Goal: Task Accomplishment & Management: Manage account settings

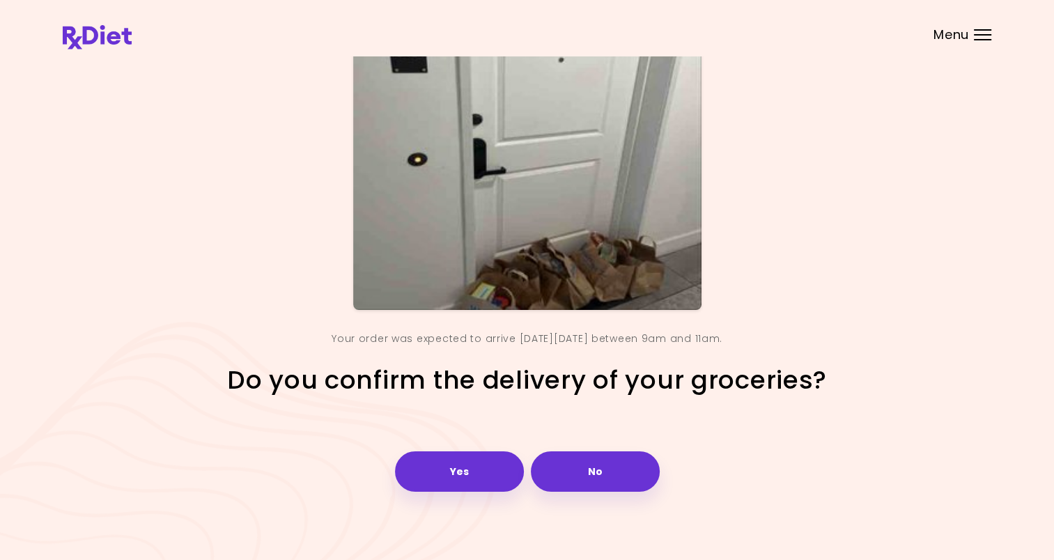
scroll to position [100, 0]
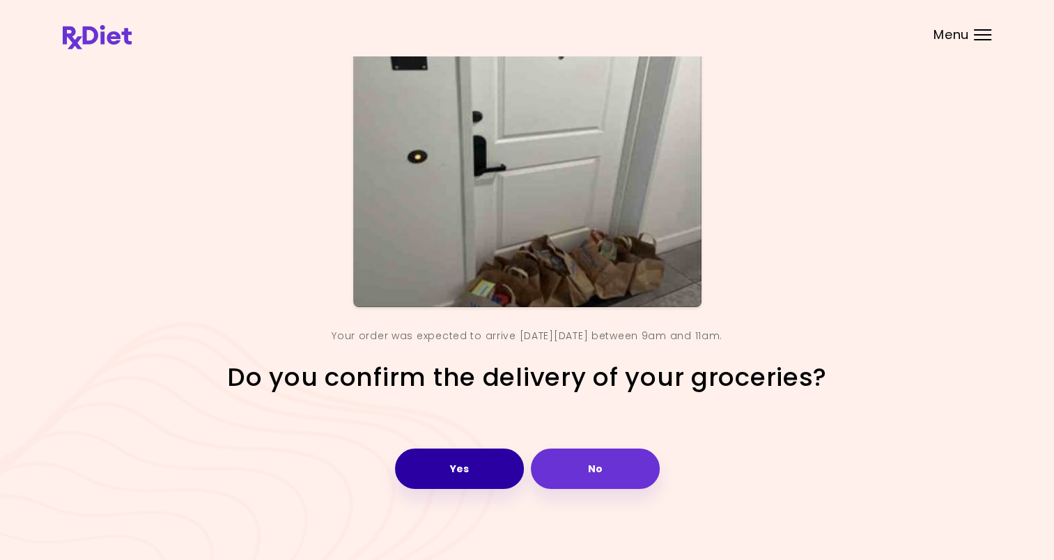
click at [448, 469] on button "Yes" at bounding box center [459, 468] width 129 height 40
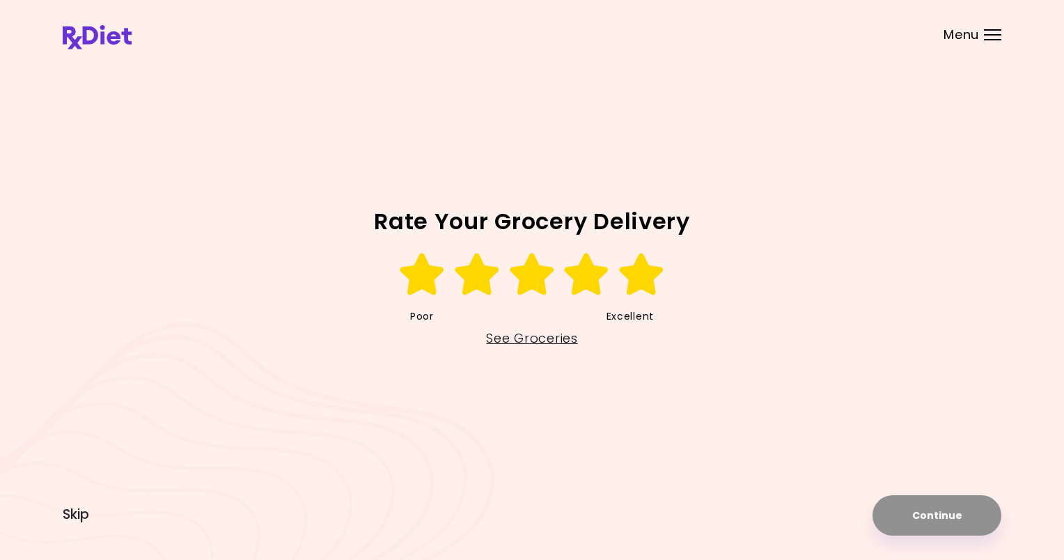
click at [634, 287] on icon at bounding box center [642, 274] width 48 height 42
click at [908, 524] on button "Continue" at bounding box center [937, 515] width 129 height 40
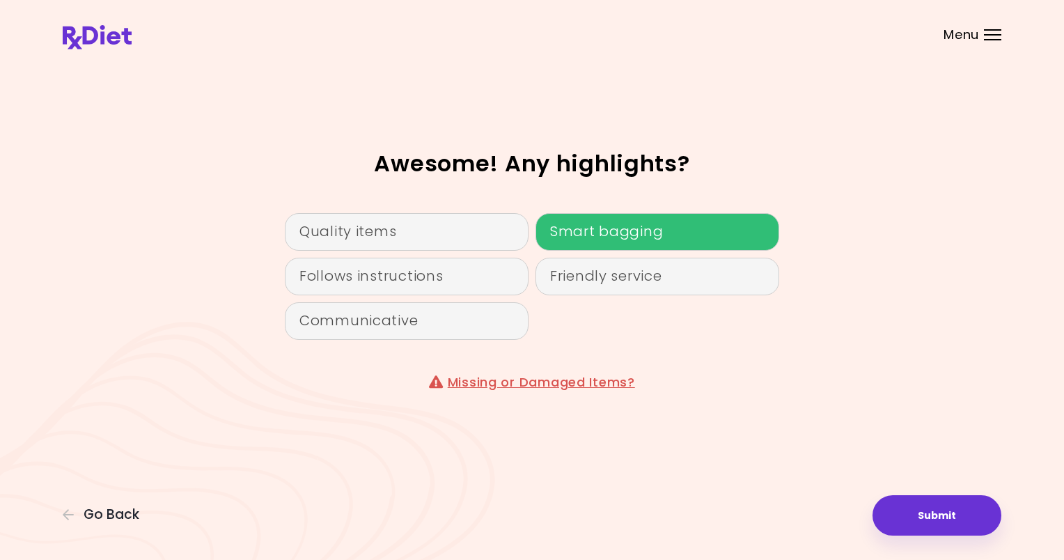
click at [565, 240] on div "Smart bagging" at bounding box center [658, 232] width 244 height 38
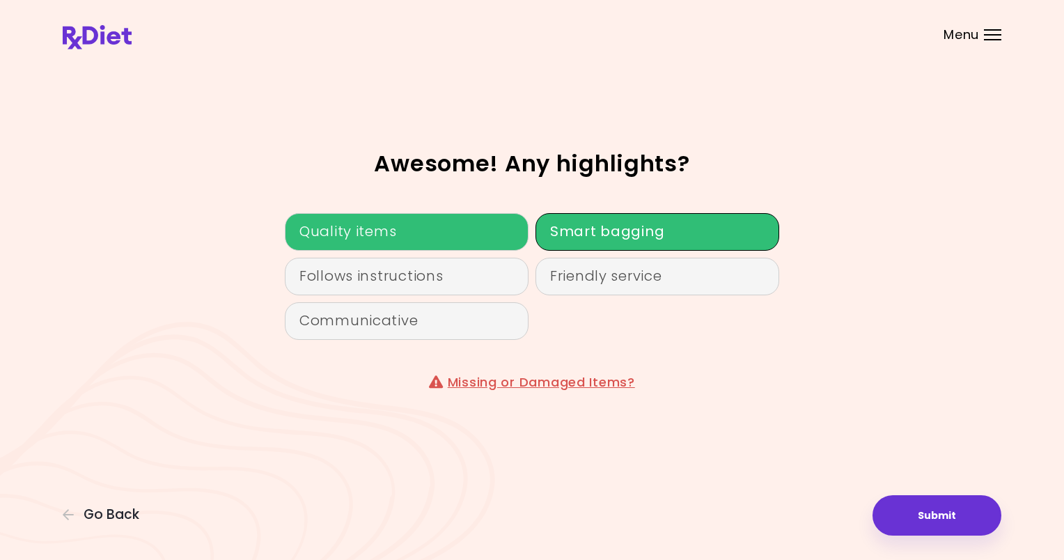
click at [357, 244] on div "Quality items" at bounding box center [407, 232] width 244 height 38
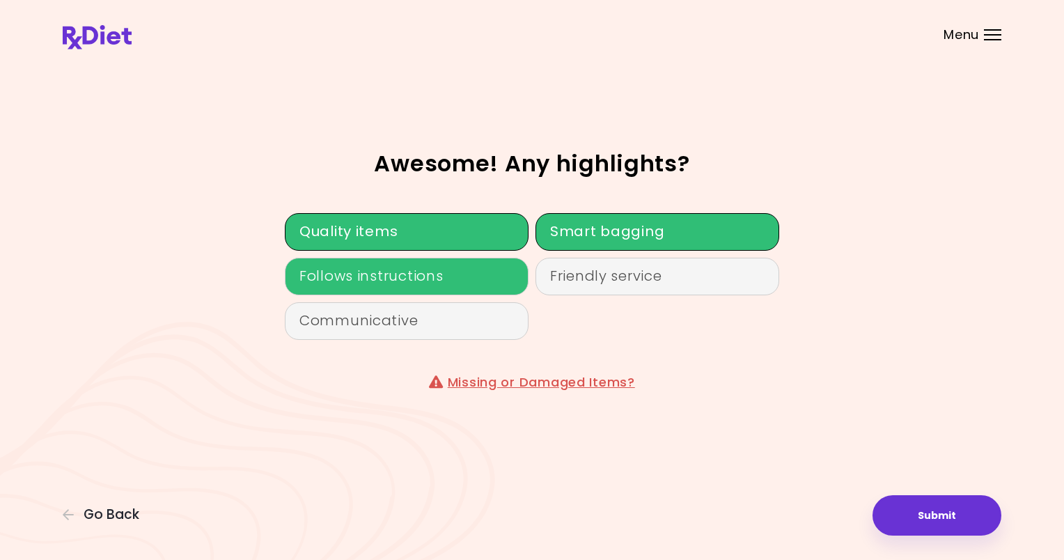
click at [382, 284] on div "Follows instructions" at bounding box center [407, 277] width 244 height 38
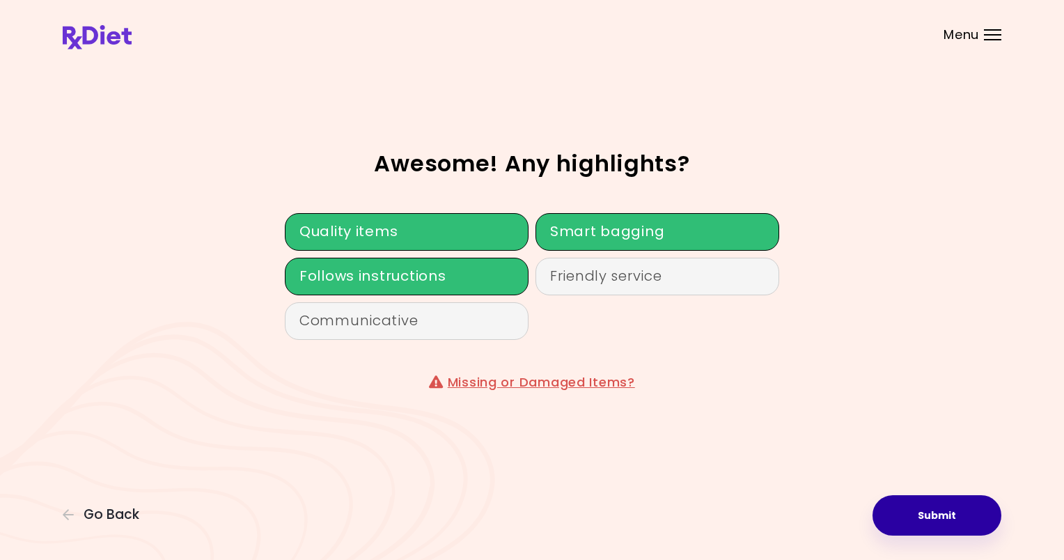
click at [886, 515] on button "Submit" at bounding box center [937, 515] width 129 height 40
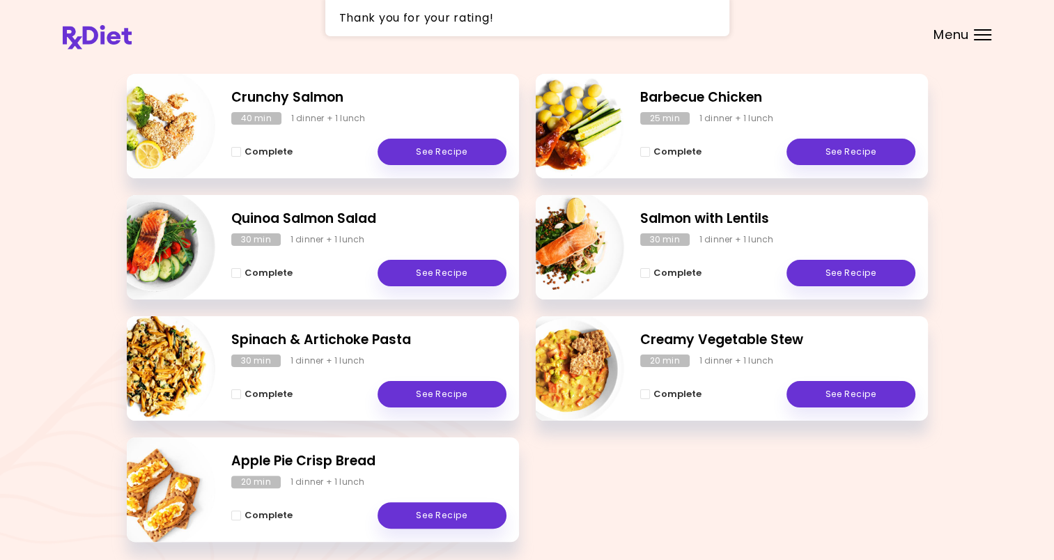
scroll to position [209, 0]
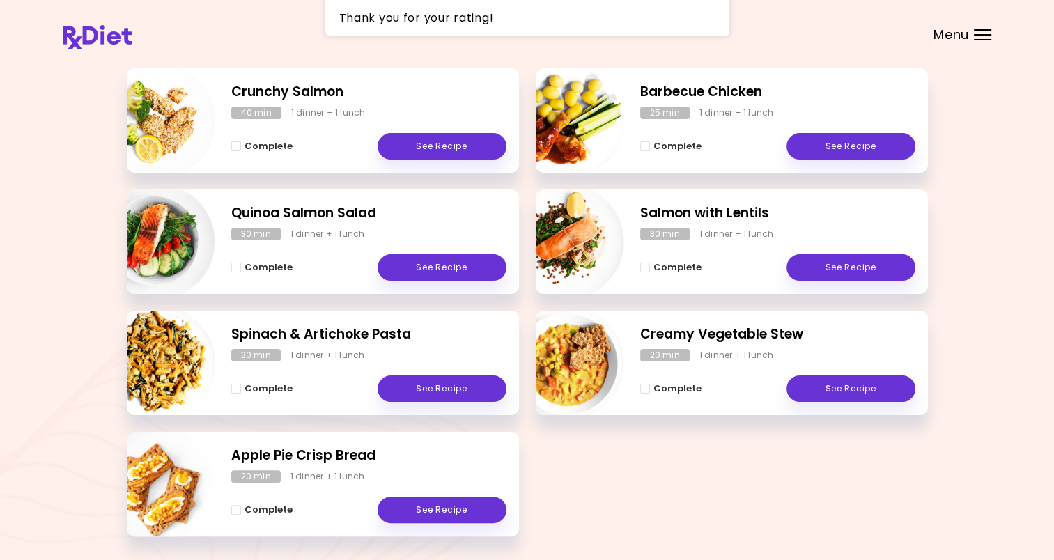
click at [165, 506] on img "Info - Apple Pie Crisp Bread" at bounding box center [158, 484] width 116 height 116
select select "*"
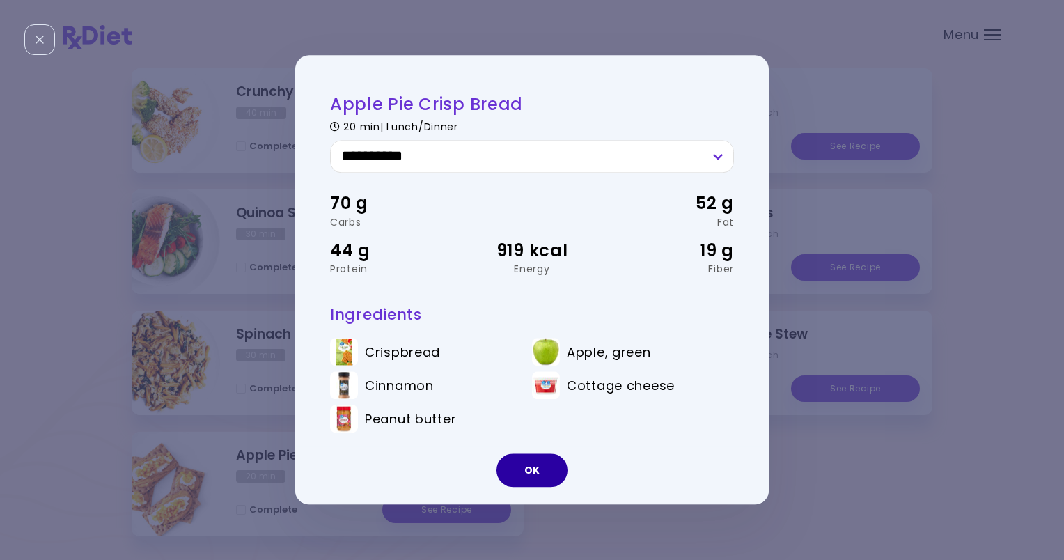
click at [535, 482] on button "OK" at bounding box center [532, 470] width 71 height 33
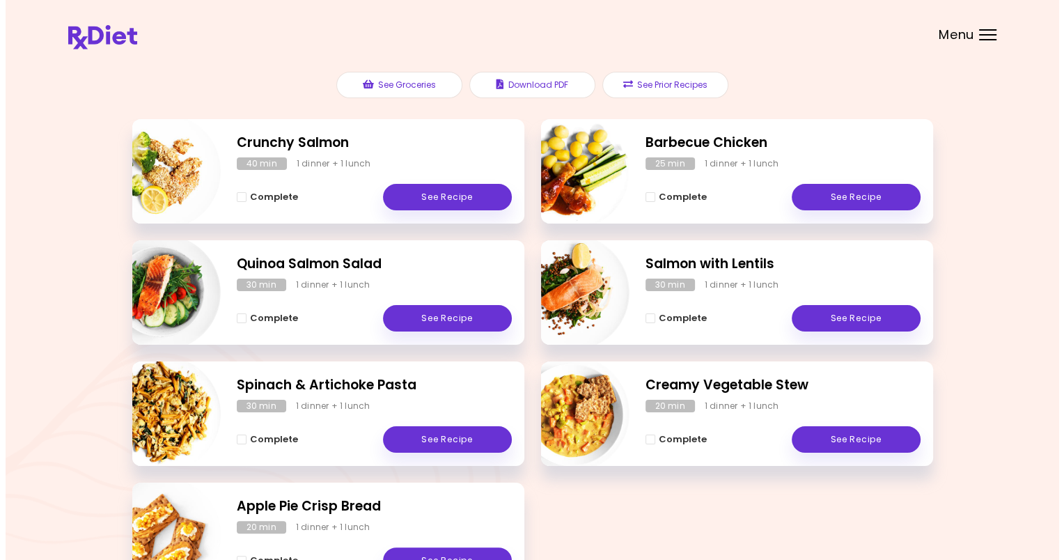
scroll to position [0, 0]
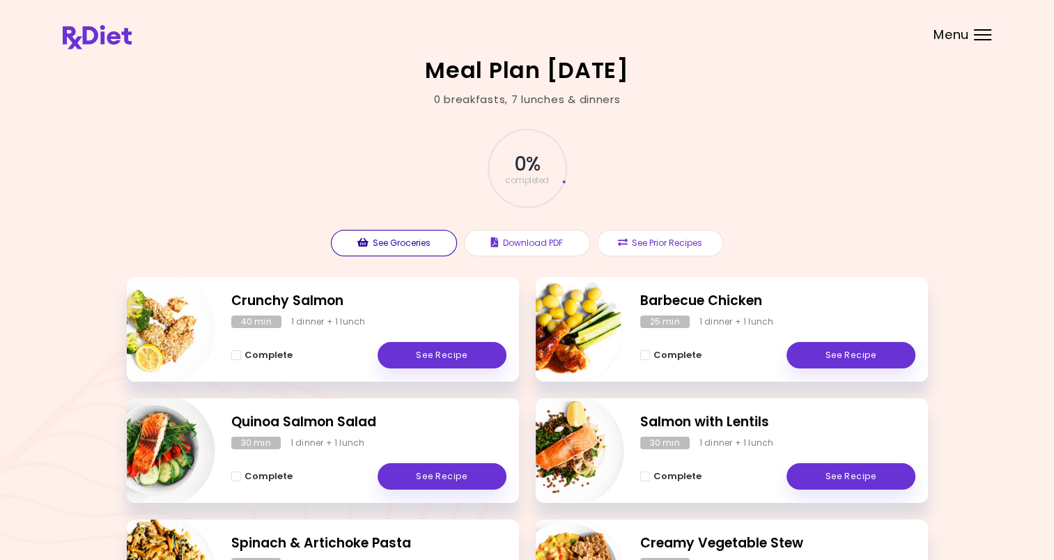
click at [401, 249] on button "See Groceries" at bounding box center [394, 243] width 126 height 26
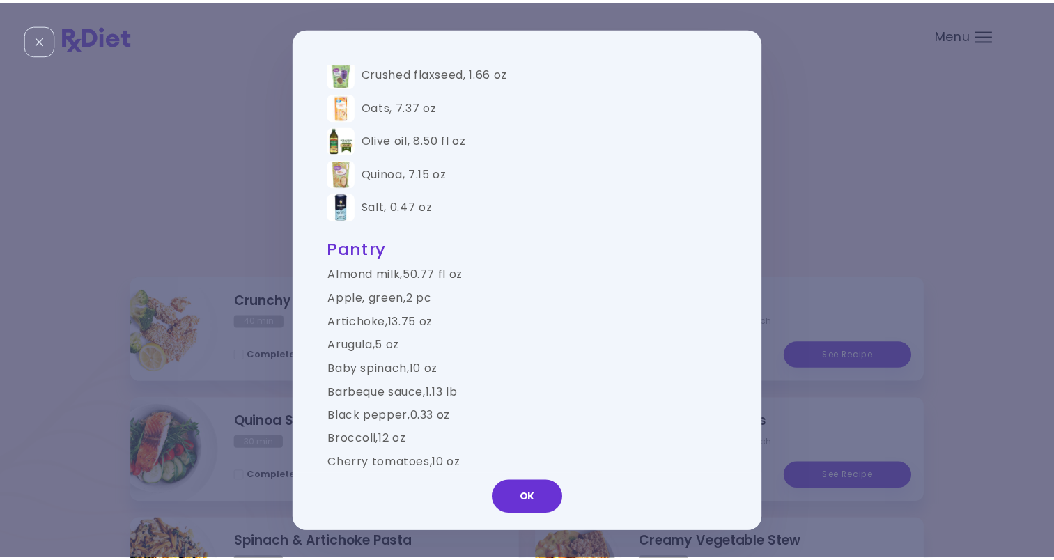
scroll to position [1345, 0]
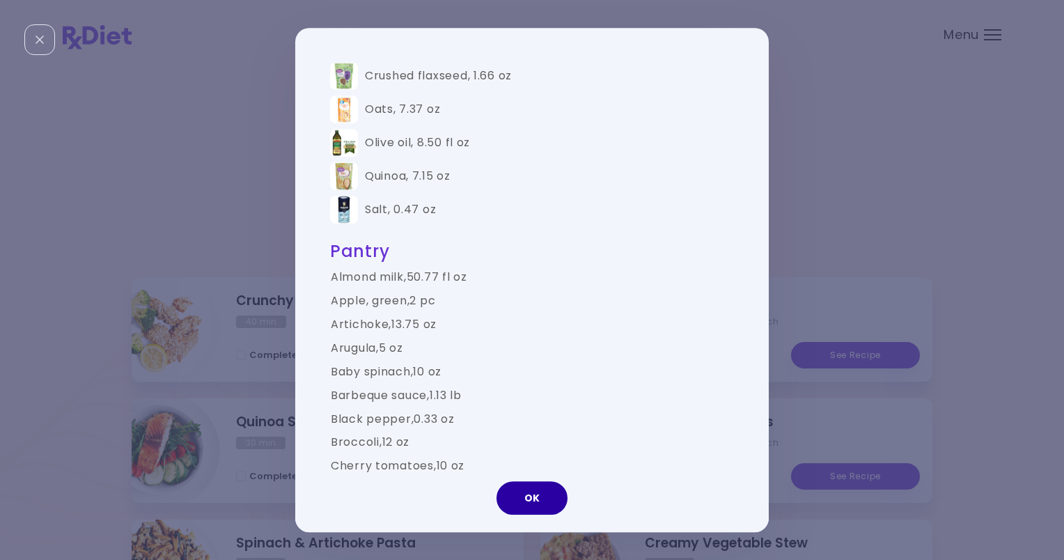
click at [529, 487] on button "OK" at bounding box center [532, 497] width 71 height 33
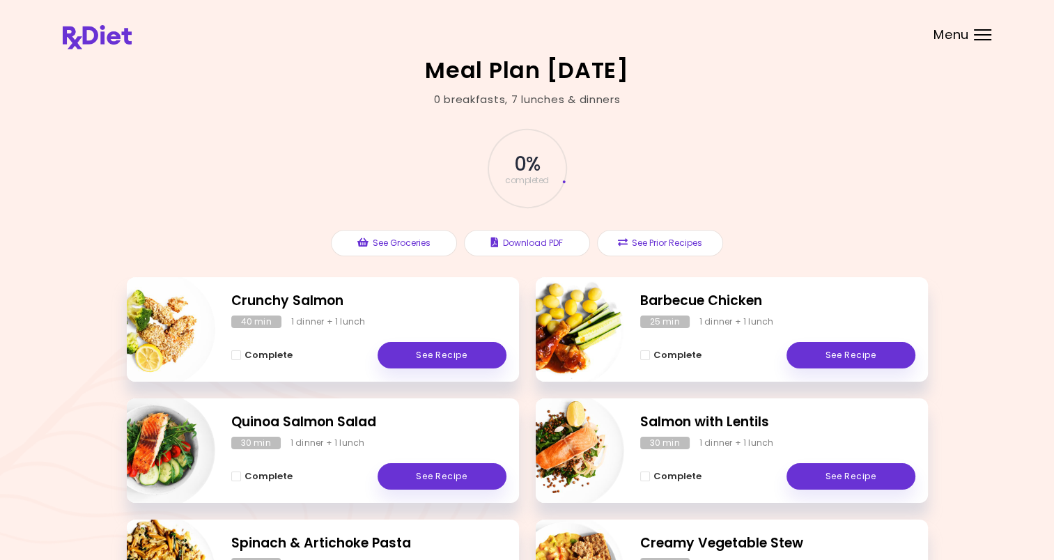
click at [972, 32] on header at bounding box center [527, 28] width 1054 height 56
click at [955, 34] on span "Menu" at bounding box center [951, 35] width 36 height 13
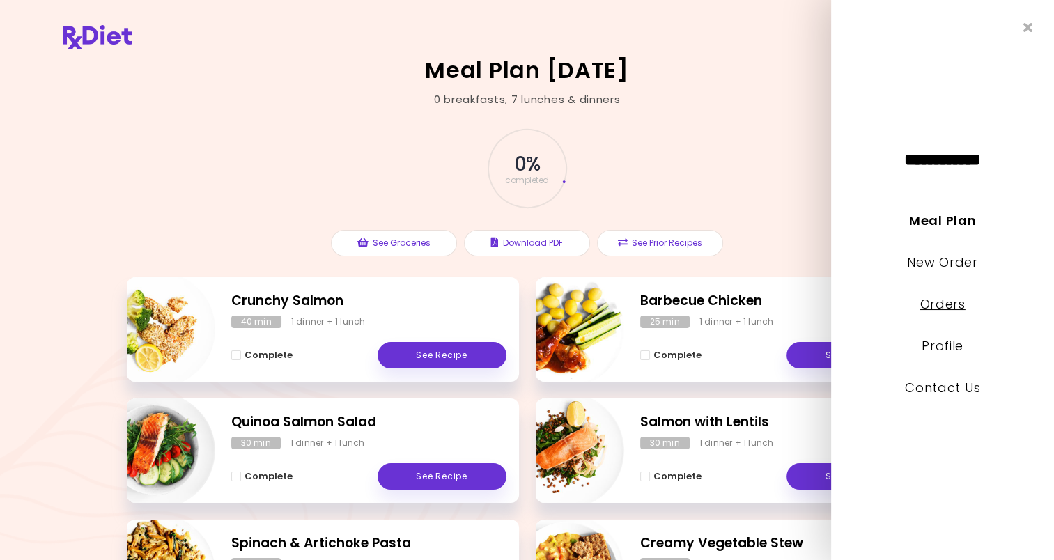
click at [941, 303] on link "Orders" at bounding box center [941, 303] width 45 height 17
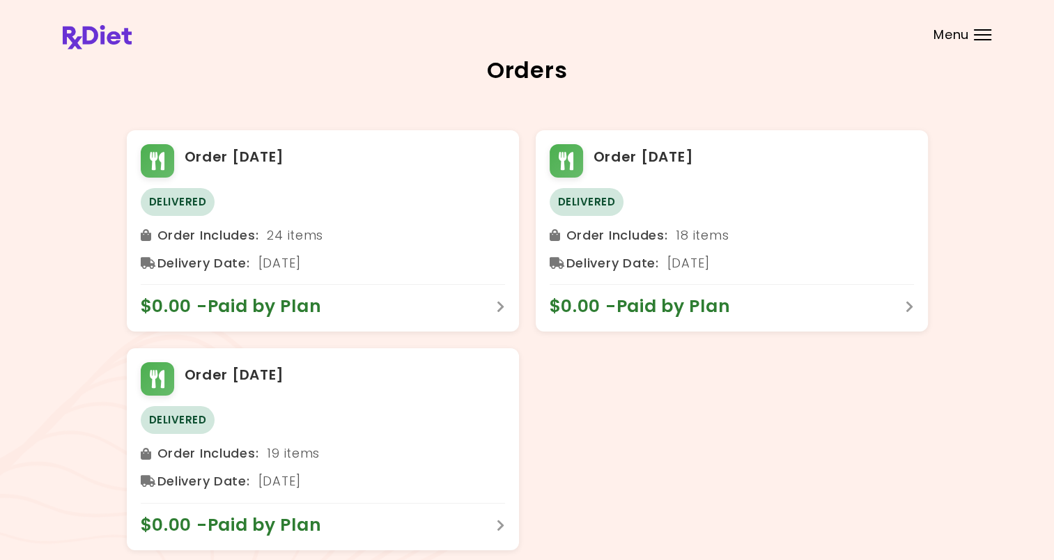
scroll to position [49, 0]
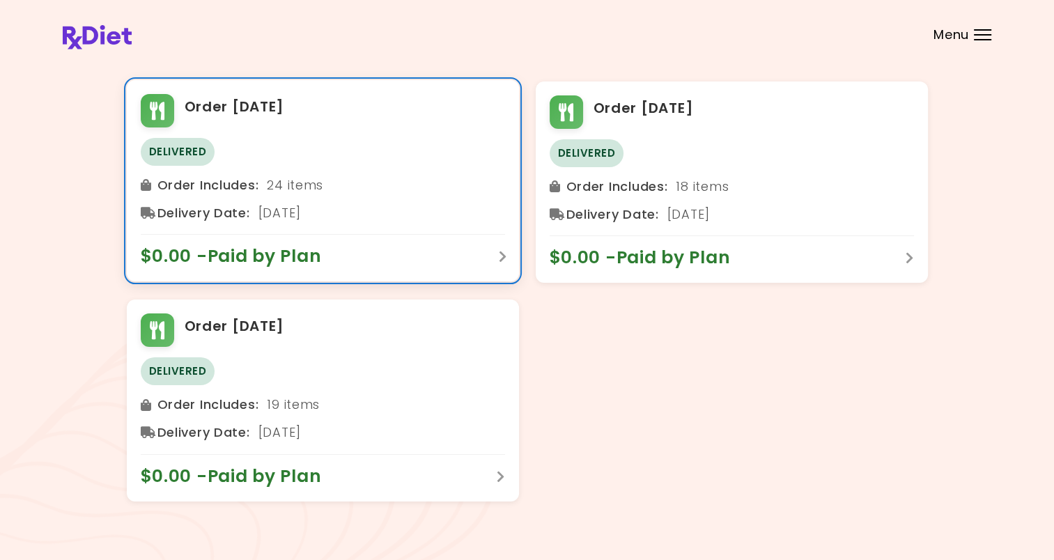
click at [499, 260] on icon at bounding box center [503, 256] width 8 height 13
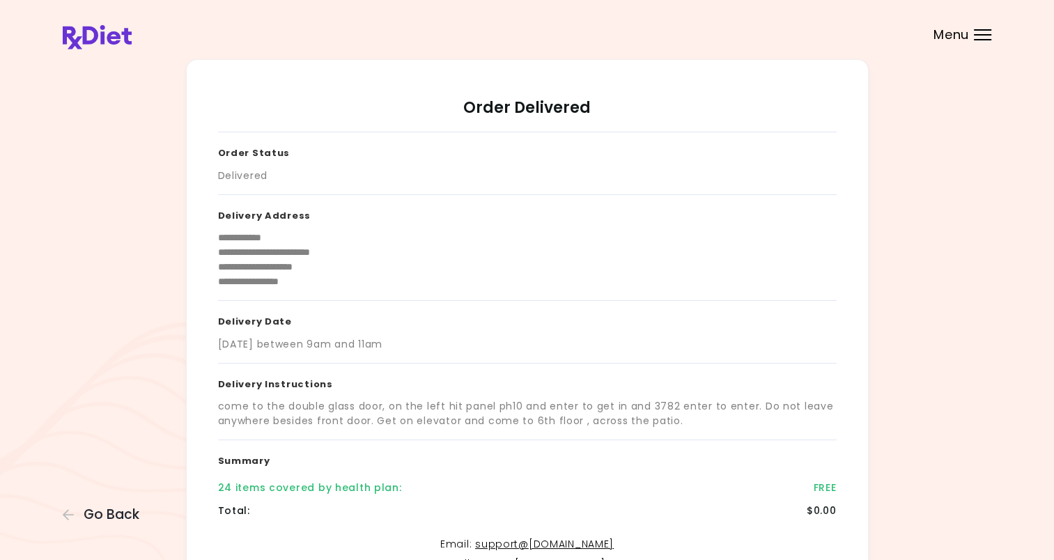
click at [983, 36] on div "Menu" at bounding box center [982, 34] width 17 height 11
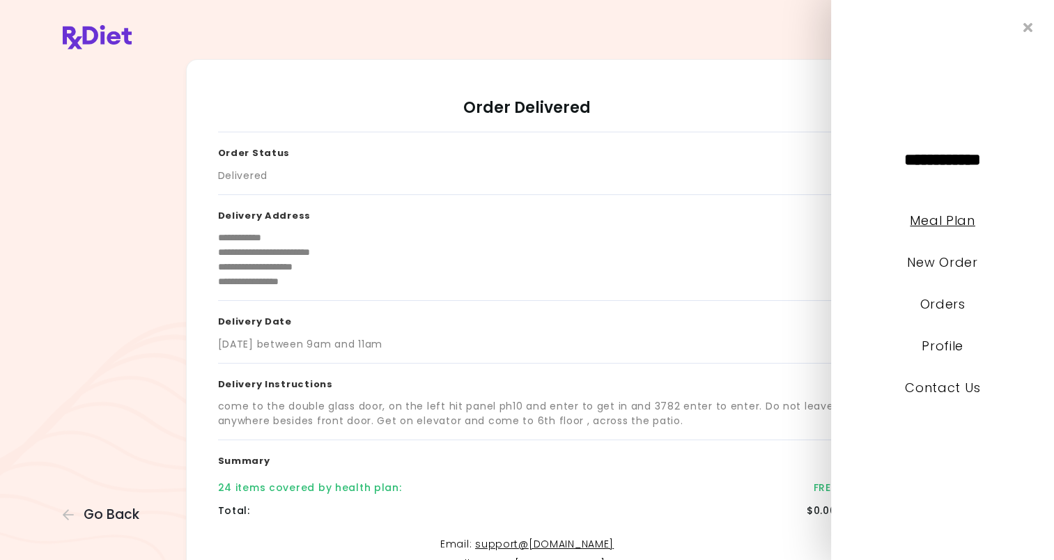
click at [953, 221] on link "Meal Plan" at bounding box center [942, 220] width 65 height 17
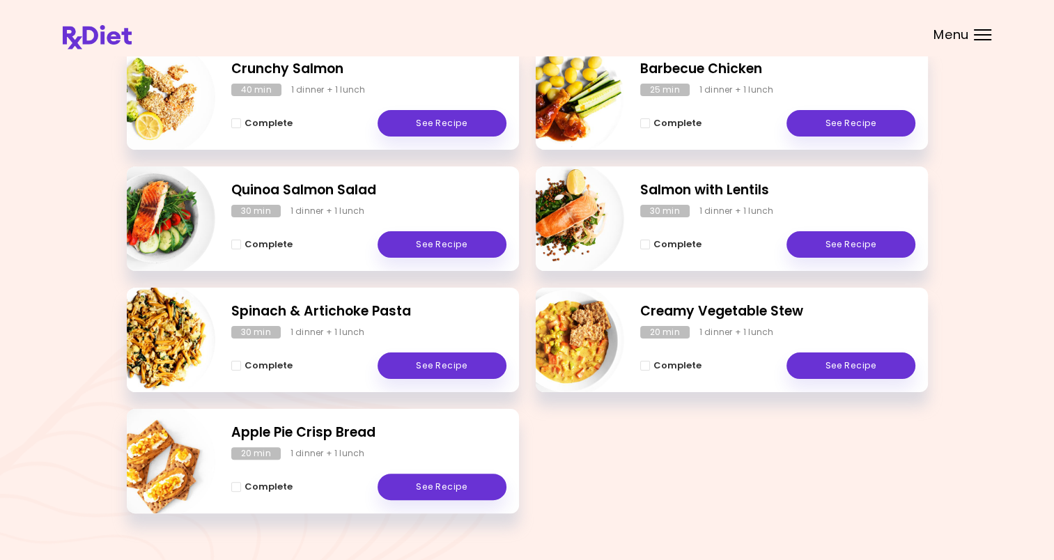
scroll to position [261, 0]
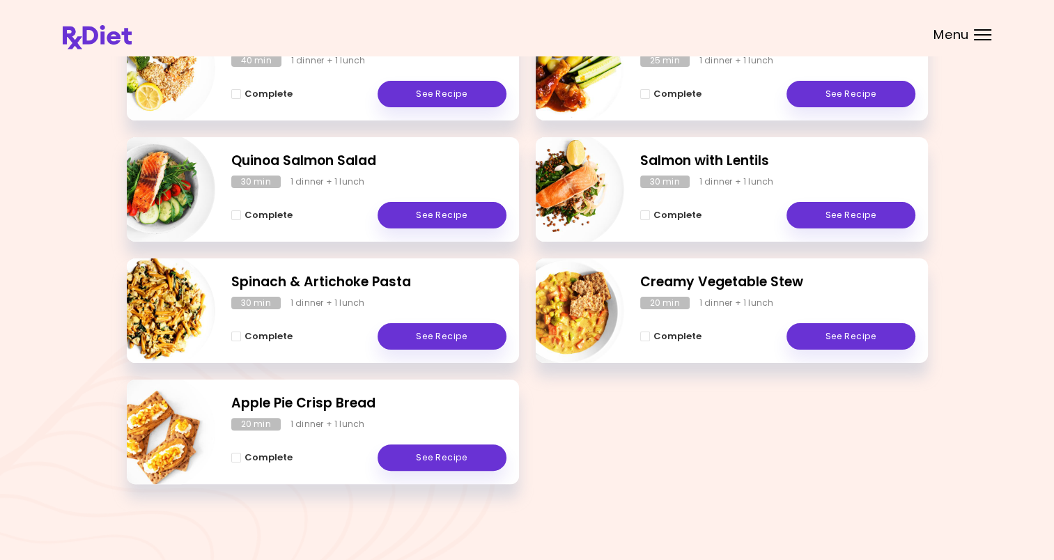
click at [164, 314] on img "Info - Spinach & Artichoke Pasta" at bounding box center [158, 311] width 116 height 116
select select "*"
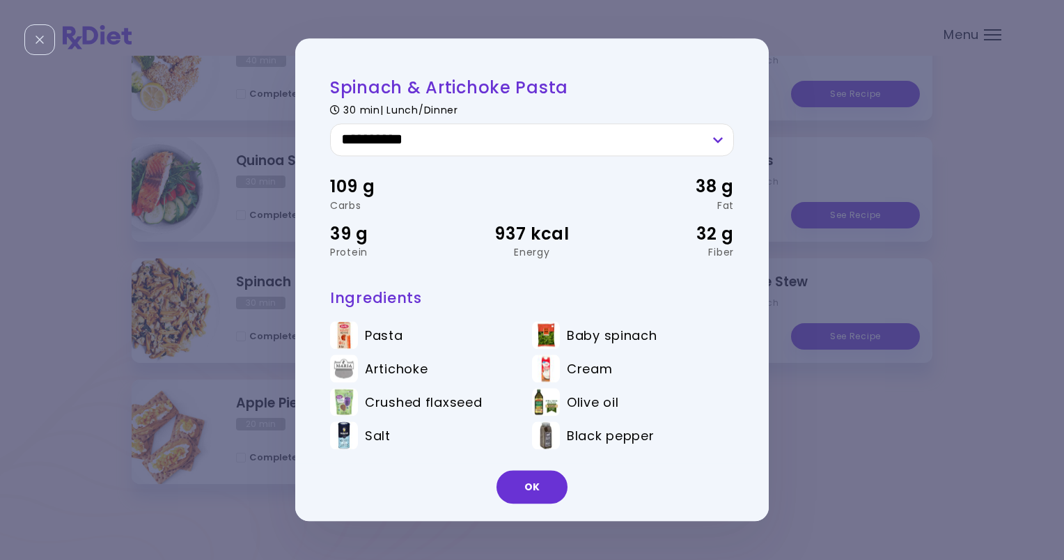
click at [872, 429] on div "**********" at bounding box center [532, 280] width 1064 height 560
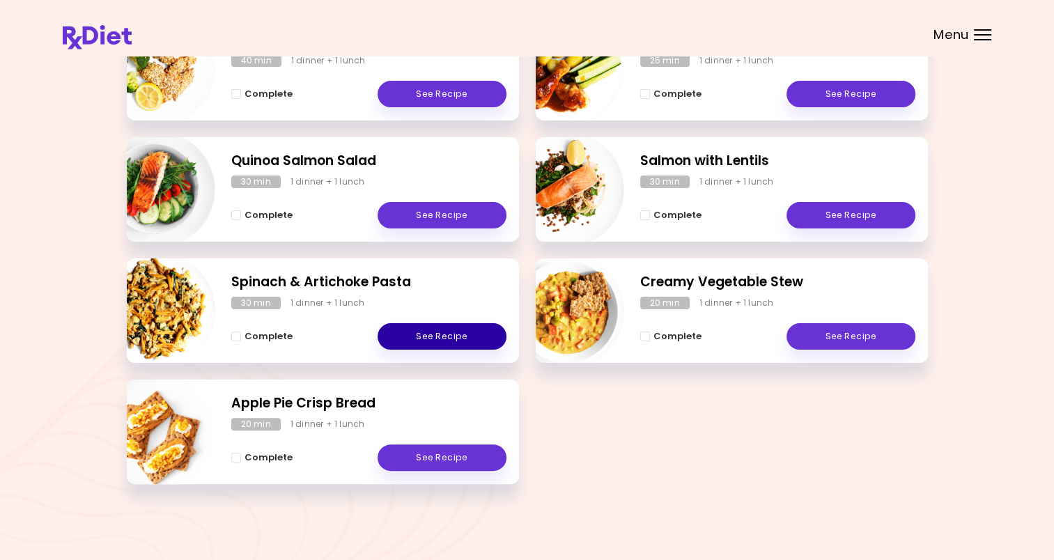
click at [435, 336] on link "See Recipe" at bounding box center [441, 336] width 129 height 26
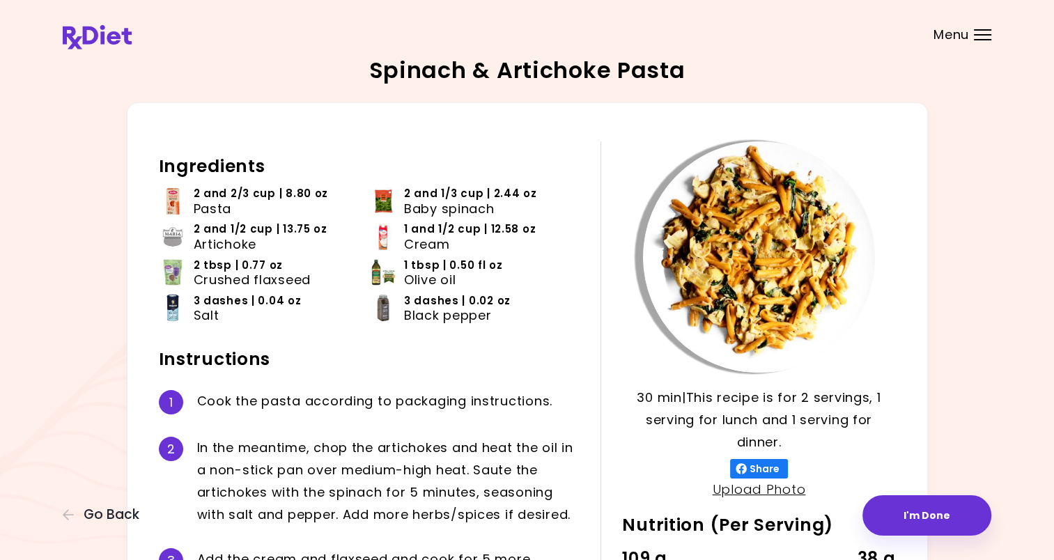
click at [987, 31] on div "Menu" at bounding box center [982, 34] width 17 height 11
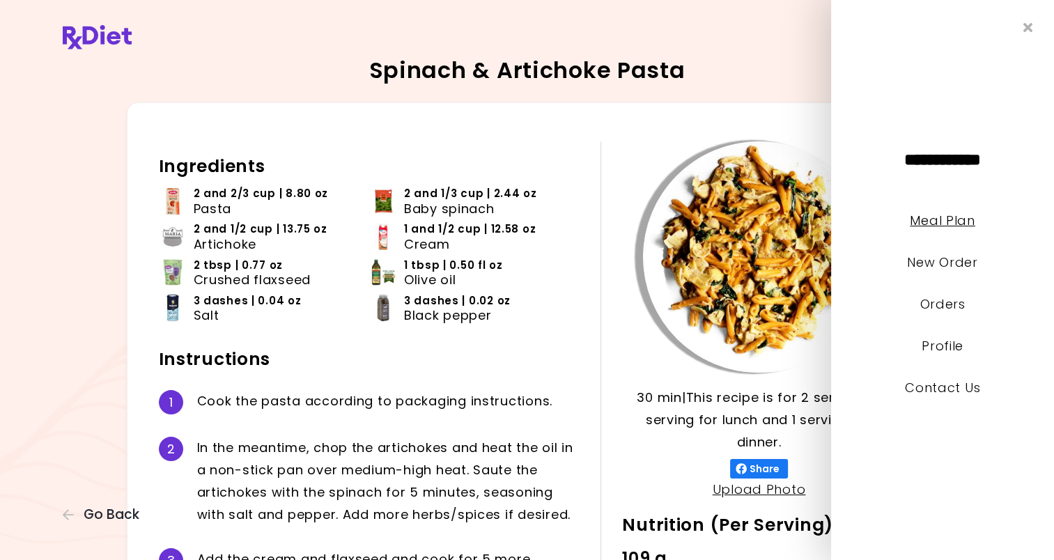
click at [930, 217] on link "Meal Plan" at bounding box center [942, 220] width 65 height 17
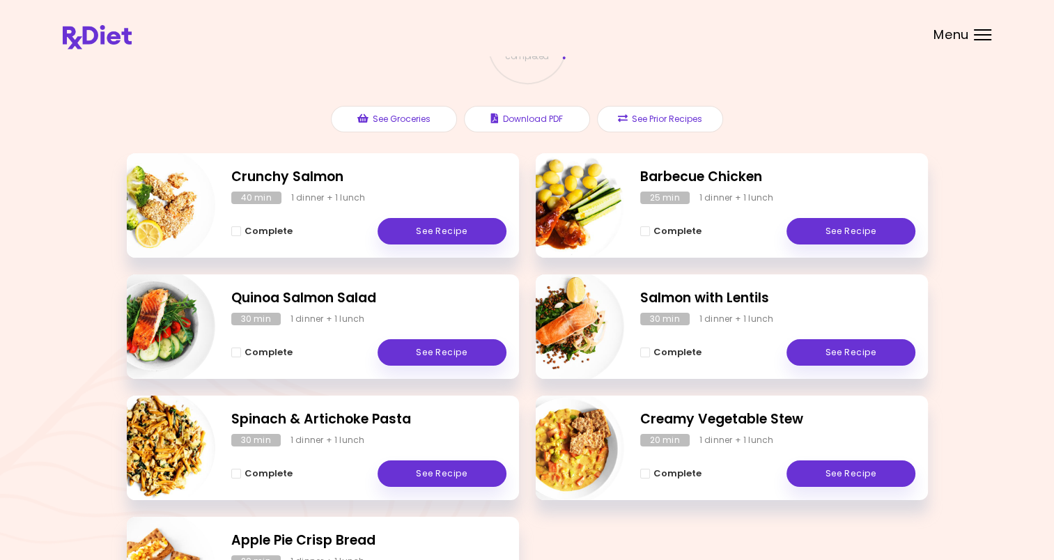
scroll to position [139, 0]
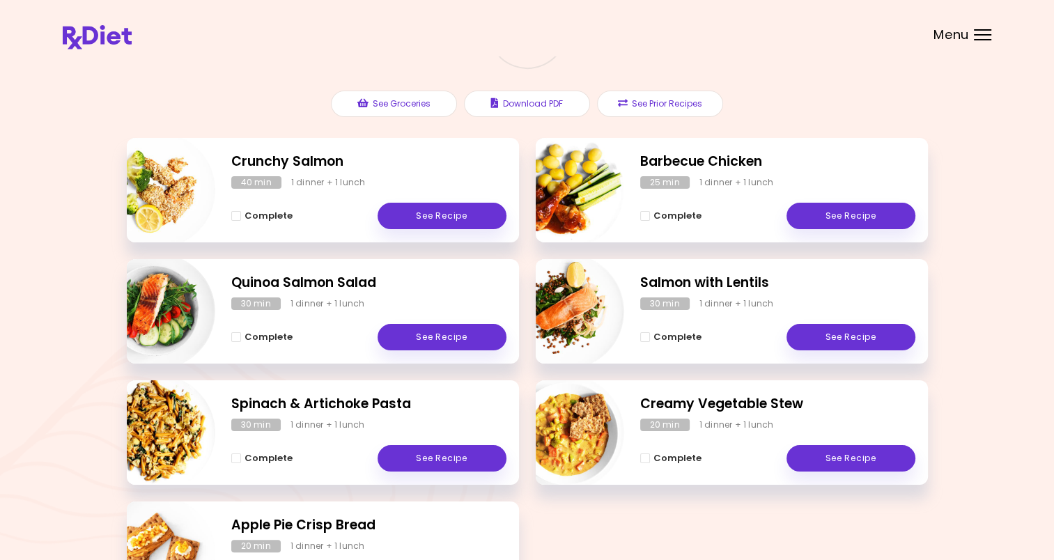
click at [565, 205] on img "Info - Barbecue Chicken" at bounding box center [566, 190] width 116 height 116
select select "*"
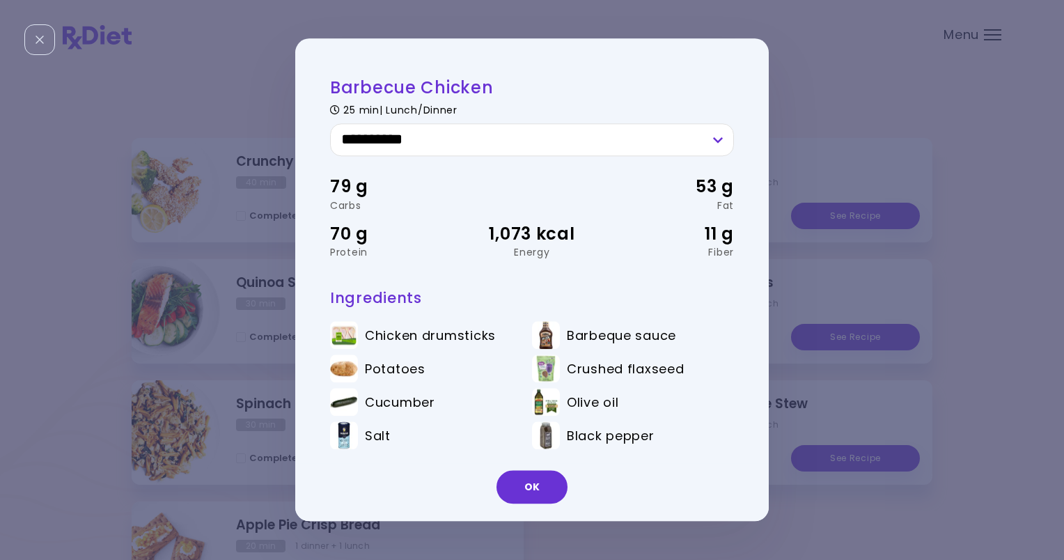
click at [896, 76] on div "**********" at bounding box center [532, 280] width 1064 height 560
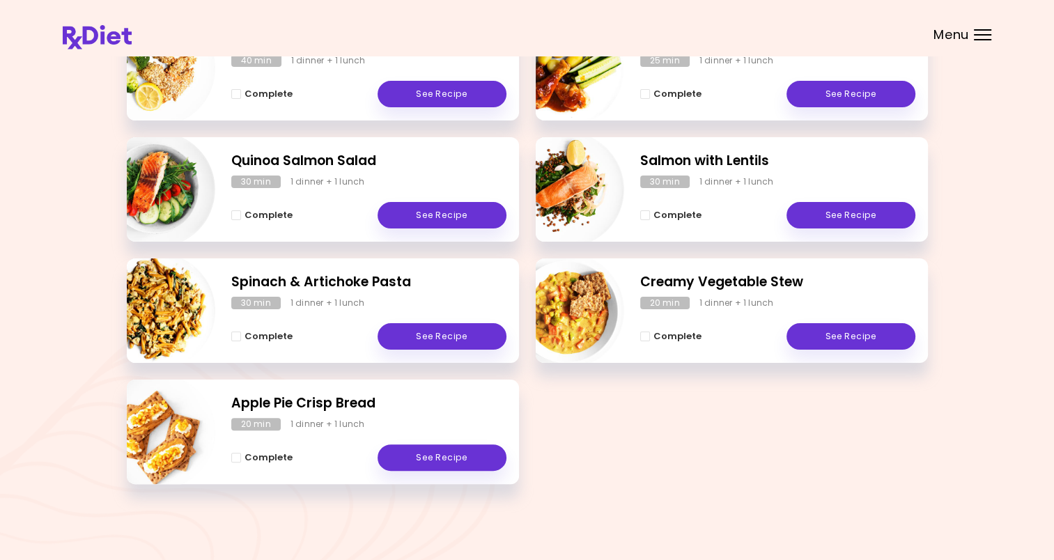
scroll to position [192, 0]
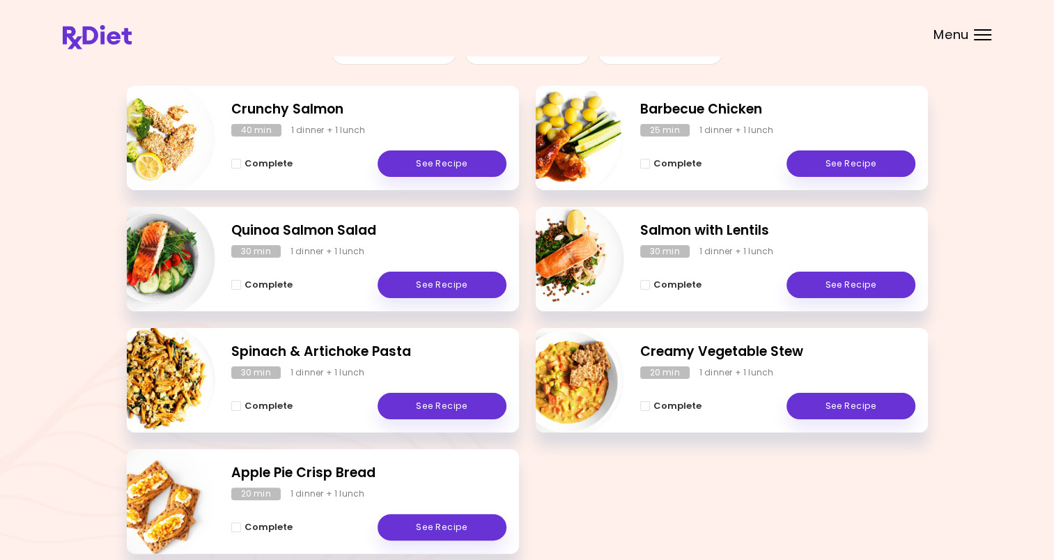
click at [227, 152] on div "Crunchy Salmon 40 min 1 dinner + 1 lunch Complete See Recipe" at bounding box center [323, 138] width 392 height 104
click at [430, 162] on link "See Recipe" at bounding box center [441, 163] width 129 height 26
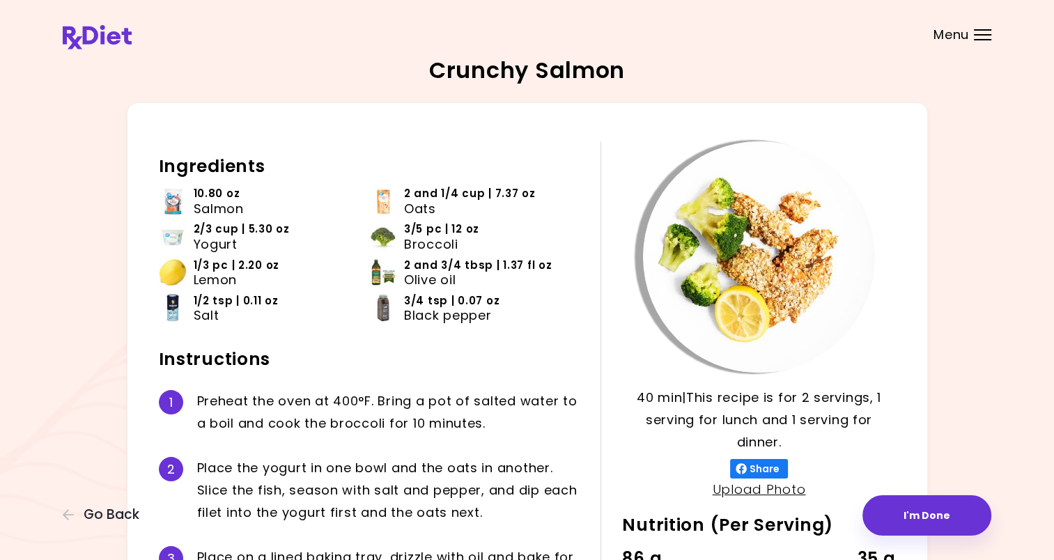
click at [978, 37] on div "Menu" at bounding box center [982, 34] width 17 height 11
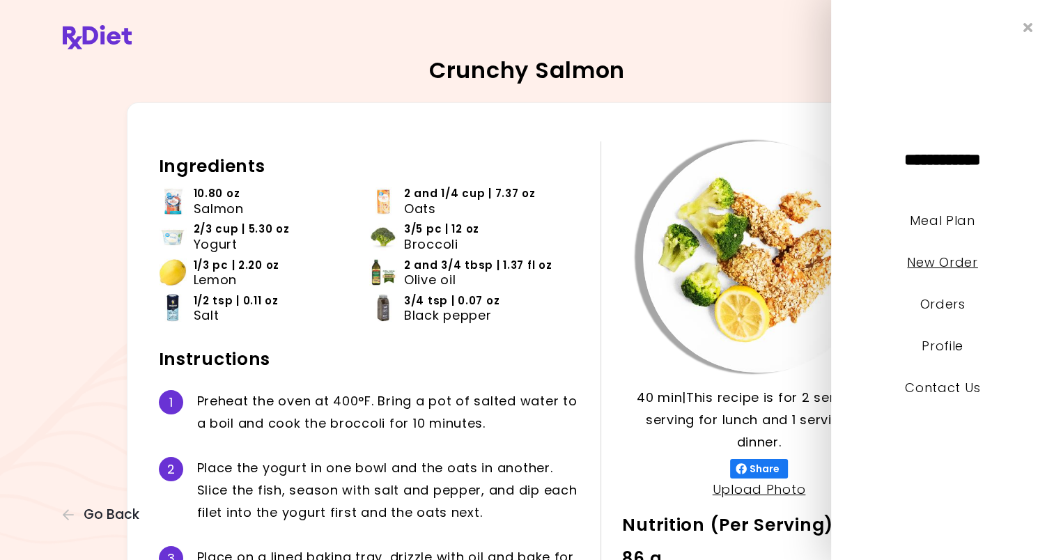
click at [942, 258] on link "New Order" at bounding box center [942, 261] width 70 height 17
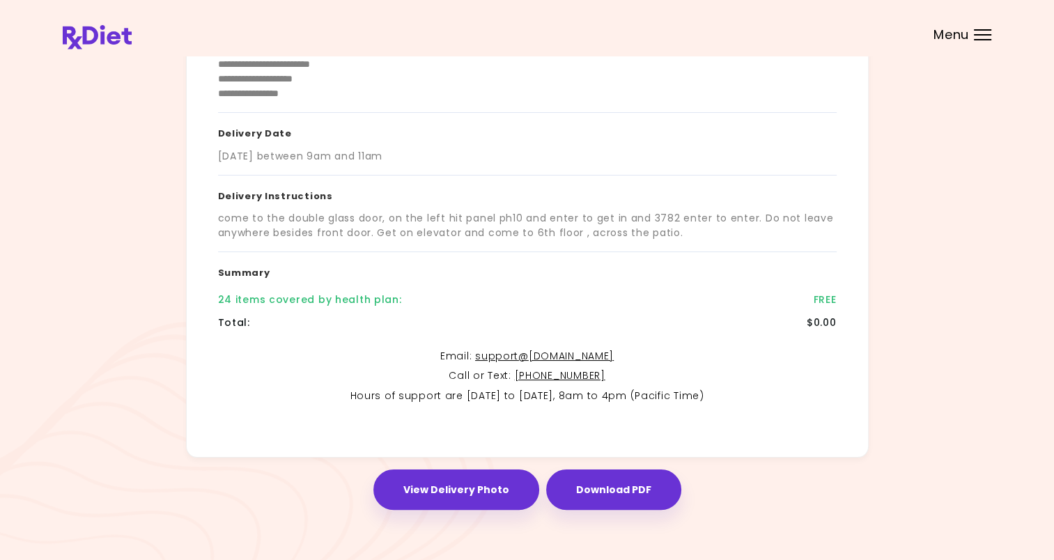
scroll to position [195, 0]
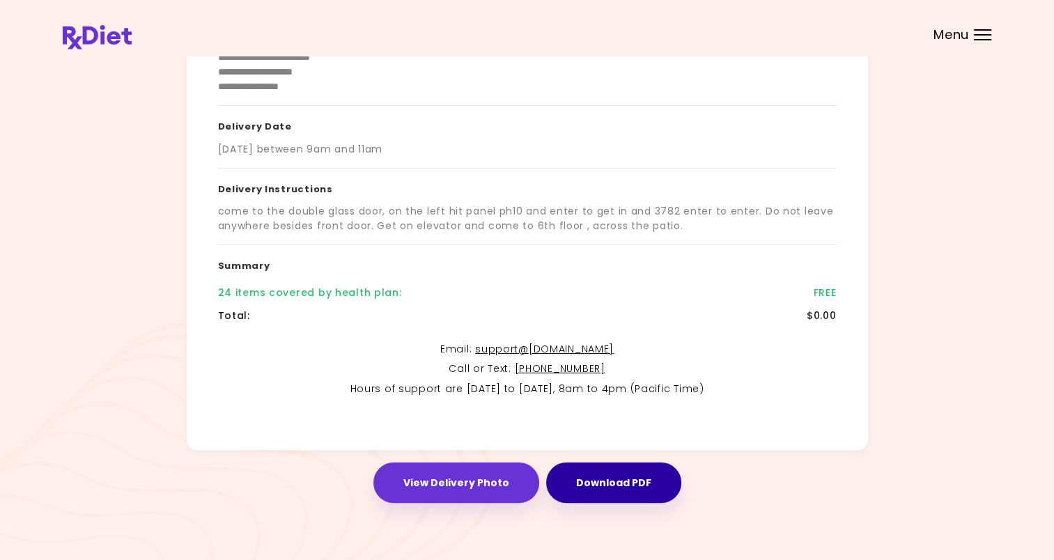
click at [617, 492] on button "Download PDF" at bounding box center [613, 482] width 135 height 40
click at [986, 38] on div "Menu" at bounding box center [982, 34] width 17 height 11
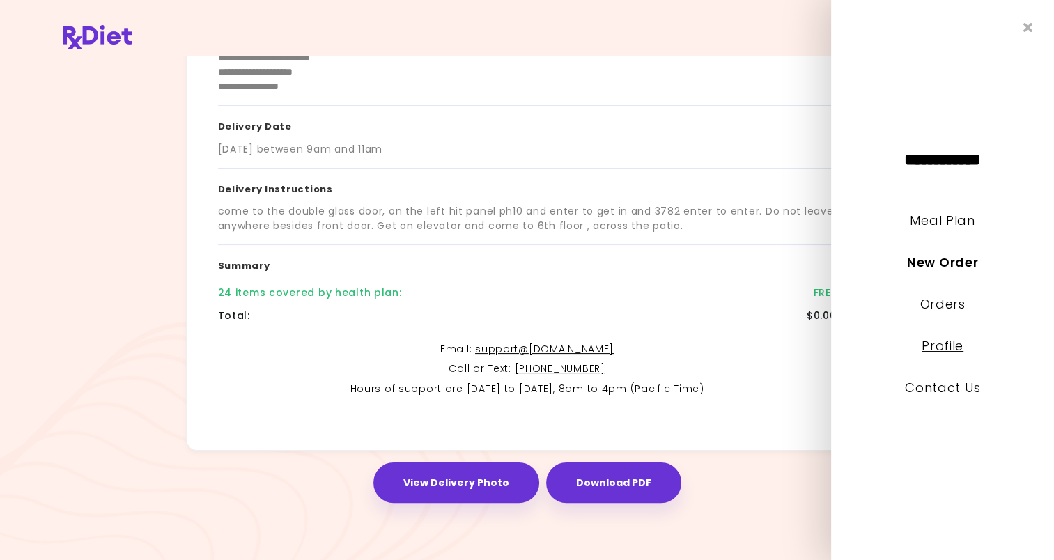
click at [944, 348] on link "Profile" at bounding box center [942, 345] width 42 height 17
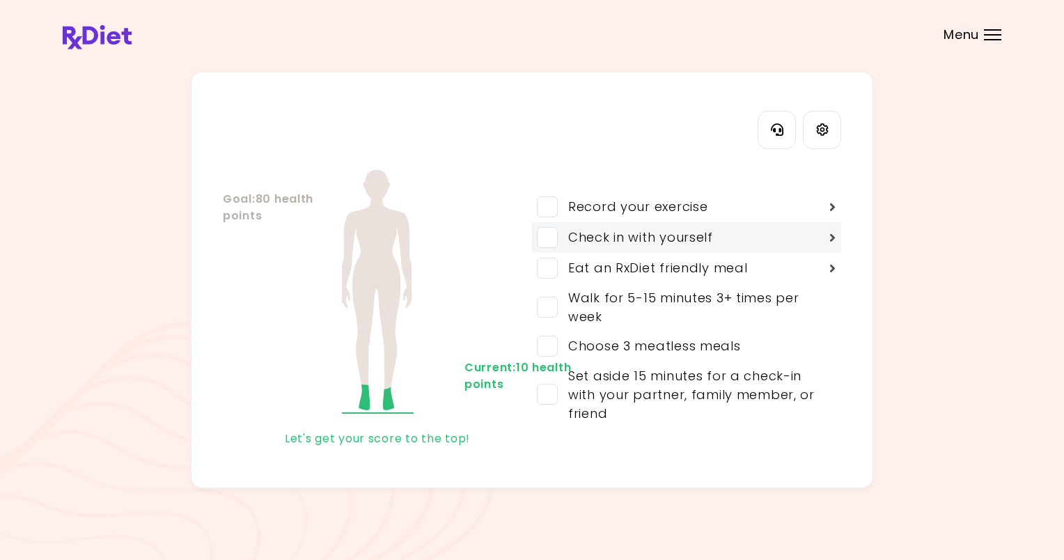
click at [806, 236] on div "Check in with yourself" at bounding box center [686, 237] width 309 height 31
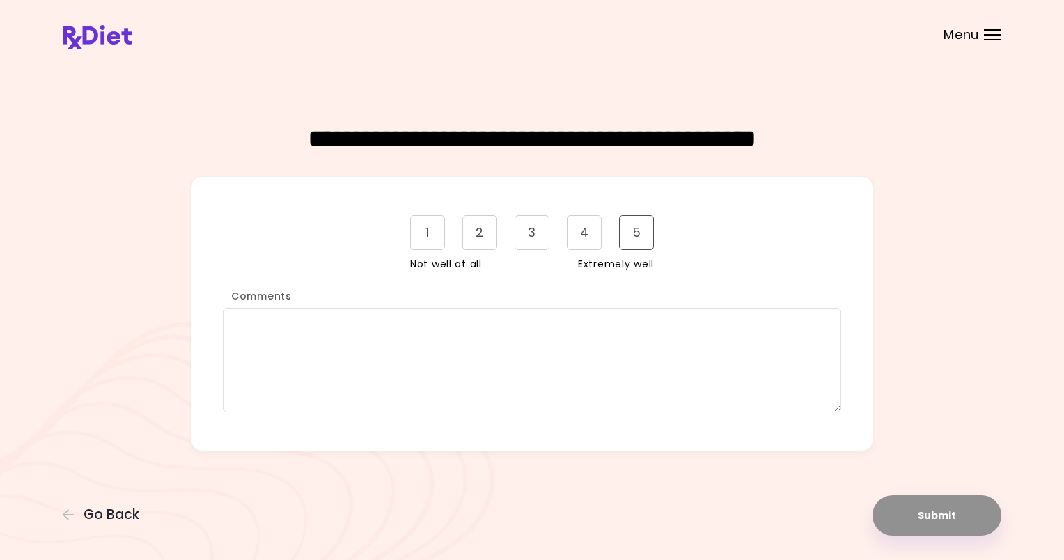
click at [641, 233] on div "5" at bounding box center [636, 232] width 35 height 35
click at [936, 518] on button "Submit" at bounding box center [937, 515] width 129 height 40
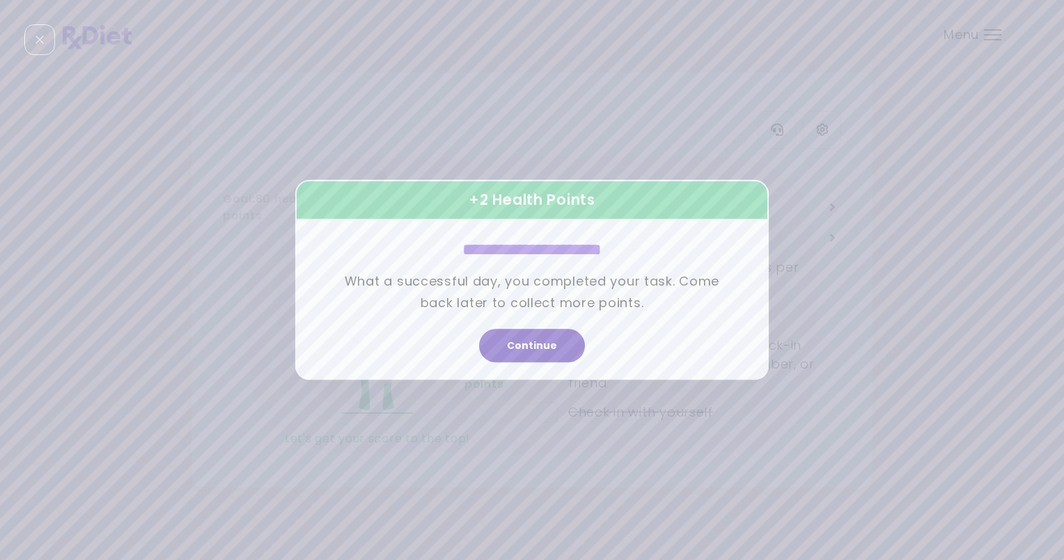
click at [499, 345] on button "Continue" at bounding box center [532, 345] width 106 height 33
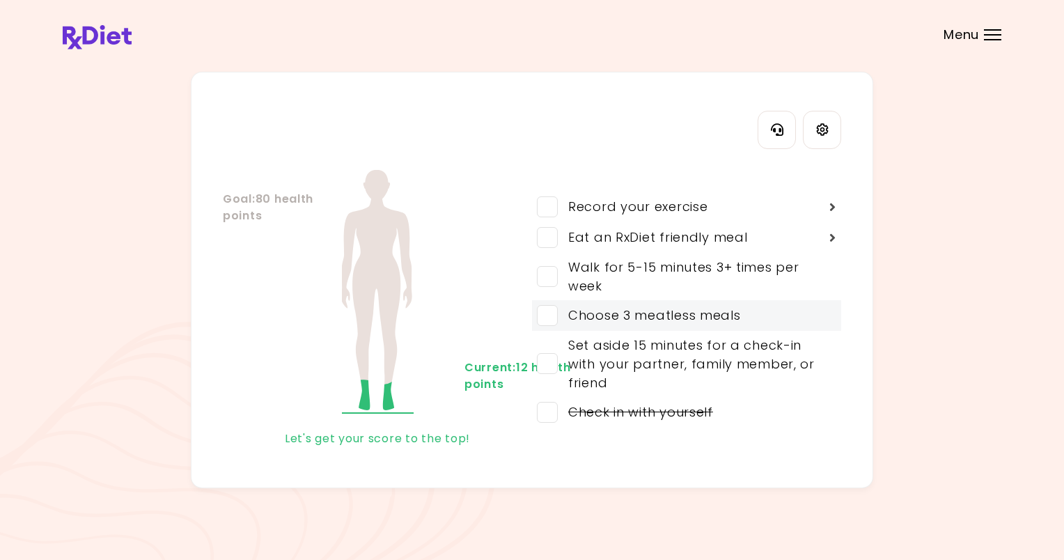
click at [604, 315] on div "Choose 3 meatless meals" at bounding box center [649, 315] width 183 height 19
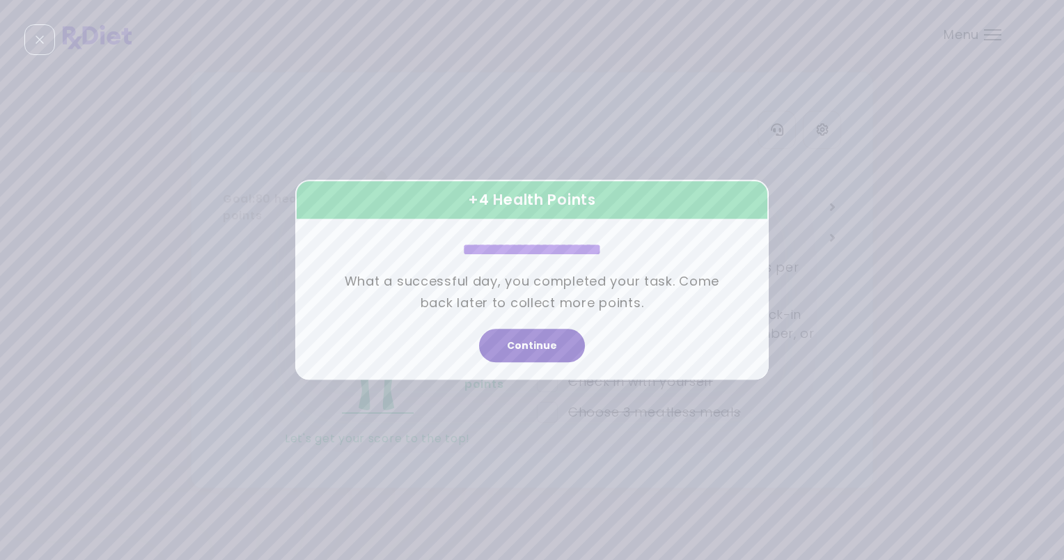
click at [515, 354] on button "Continue" at bounding box center [532, 345] width 106 height 33
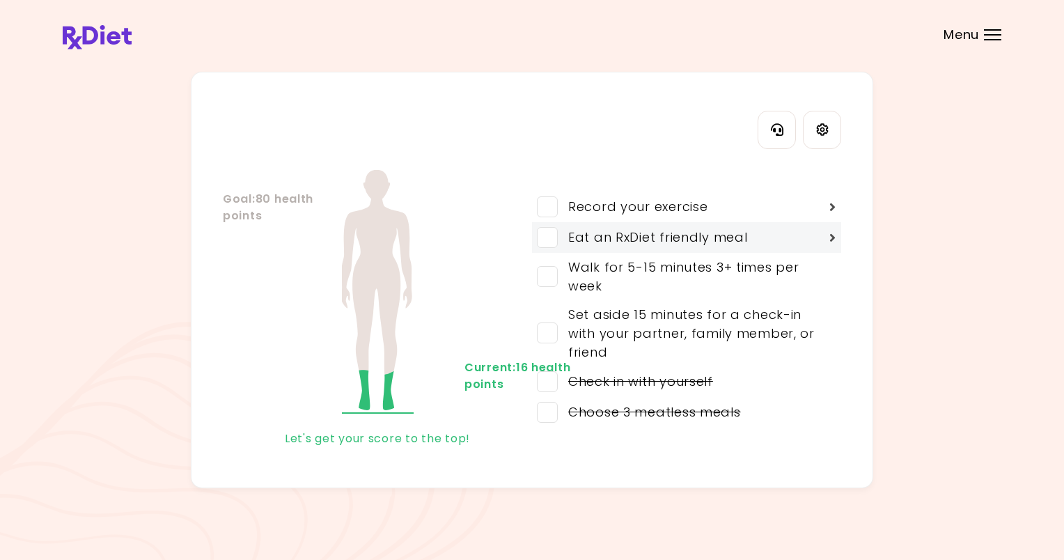
click at [648, 238] on div "Eat an RxDiet friendly meal" at bounding box center [652, 237] width 189 height 19
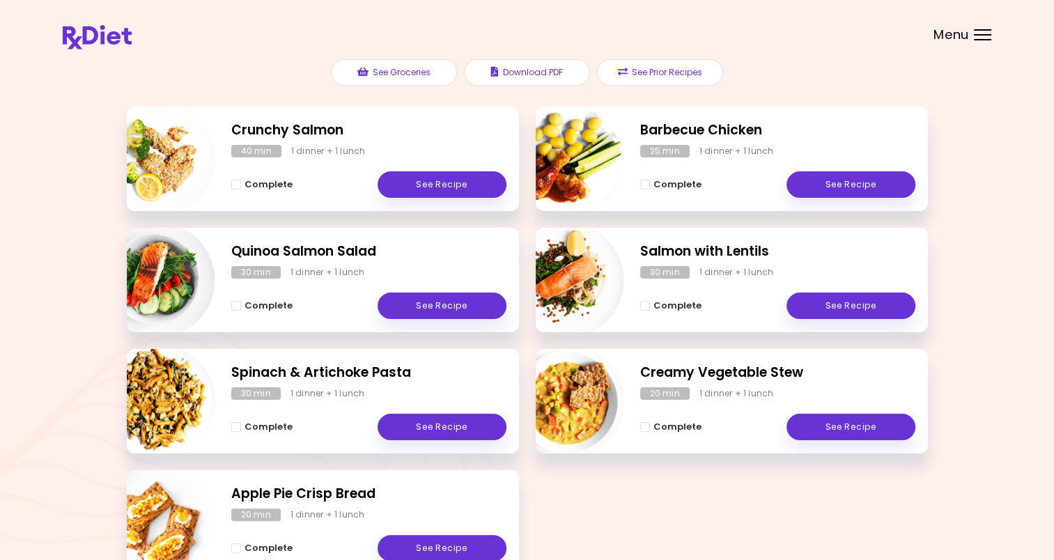
scroll to position [209, 0]
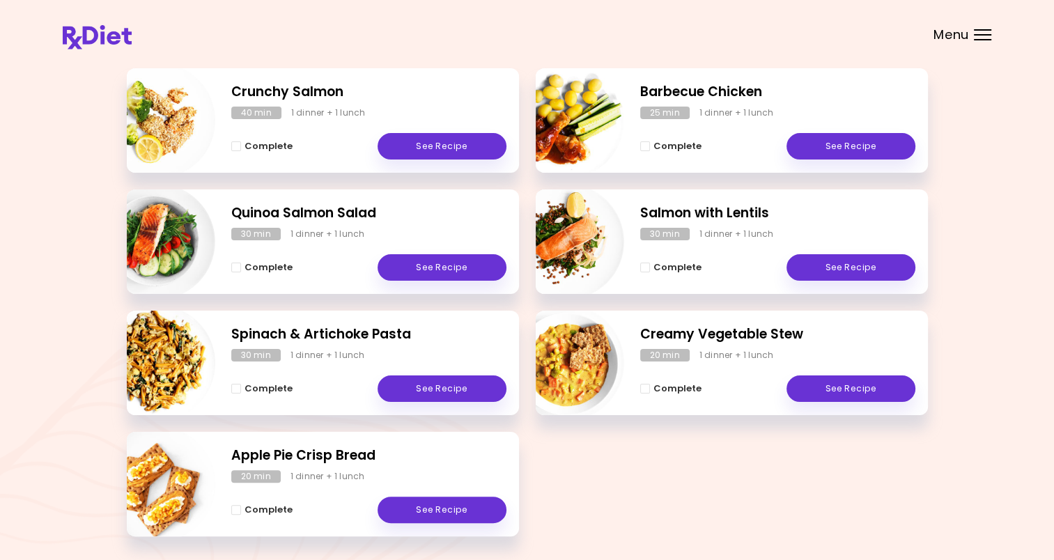
click at [119, 40] on img at bounding box center [97, 37] width 69 height 24
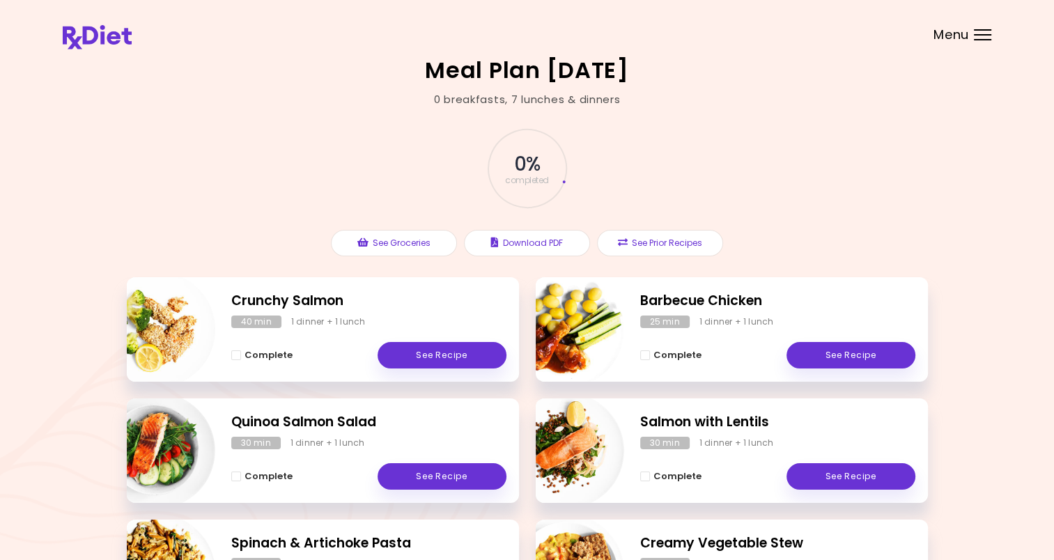
click at [119, 40] on img at bounding box center [97, 37] width 69 height 24
click at [986, 33] on div "Menu" at bounding box center [982, 34] width 17 height 11
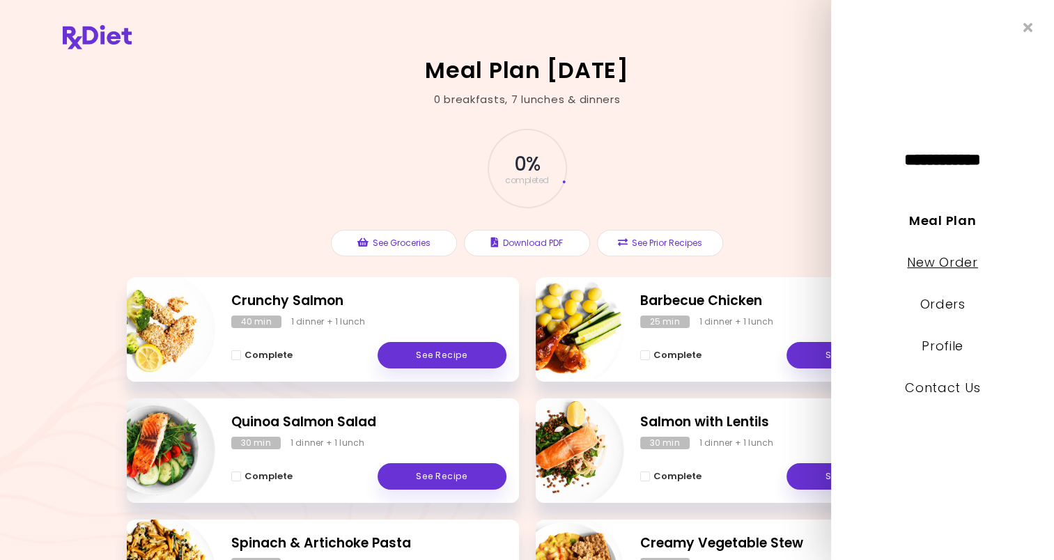
click at [961, 262] on link "New Order" at bounding box center [942, 261] width 70 height 17
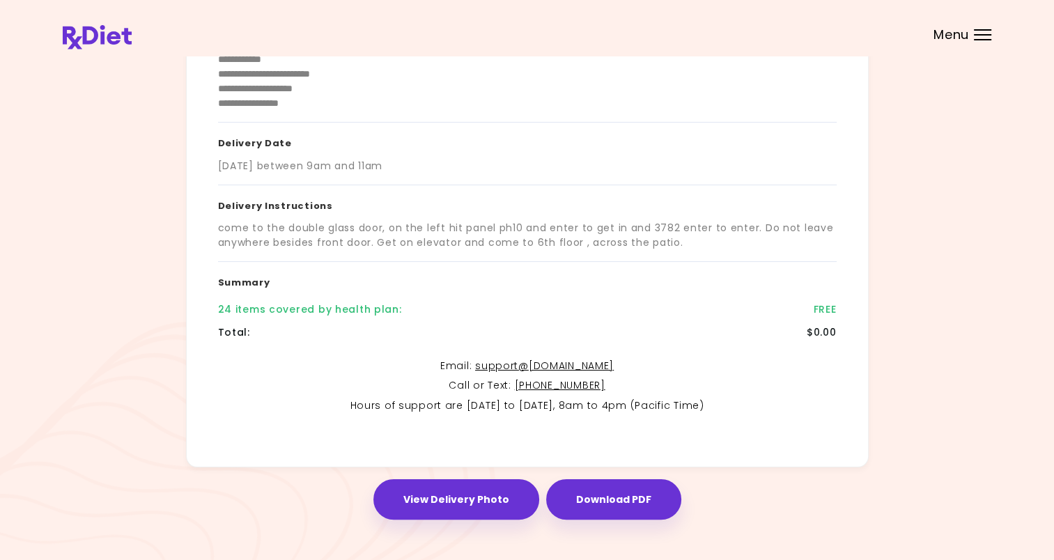
scroll to position [195, 0]
